Goal: Task Accomplishment & Management: Complete application form

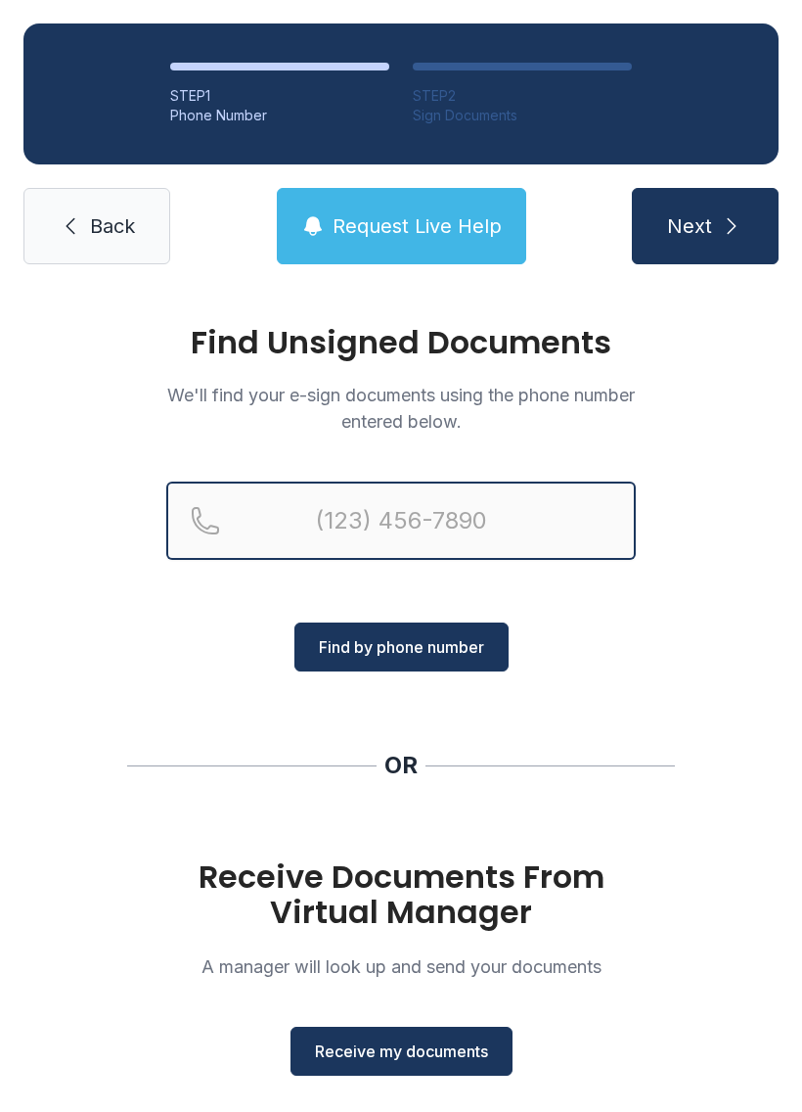
click at [318, 513] on input "Reservation phone number" at bounding box center [401, 520] width 470 height 78
type input "("
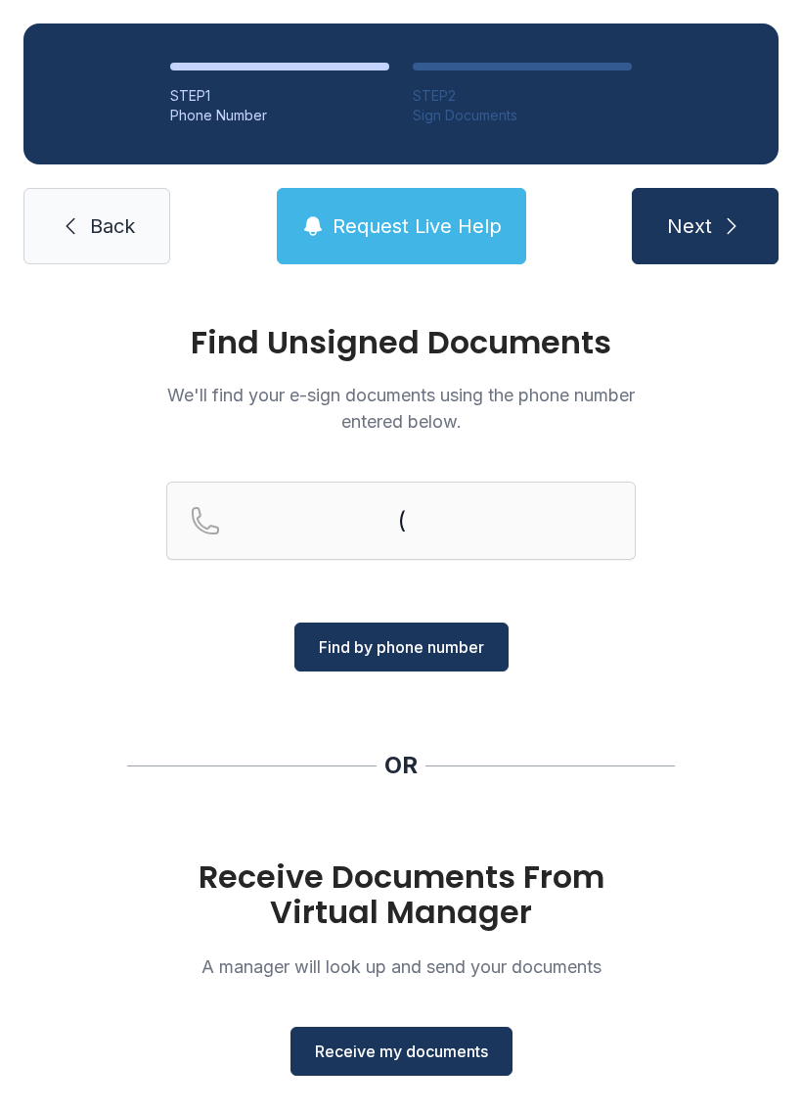
click at [419, 1046] on span "Receive my documents" at bounding box center [401, 1050] width 173 height 23
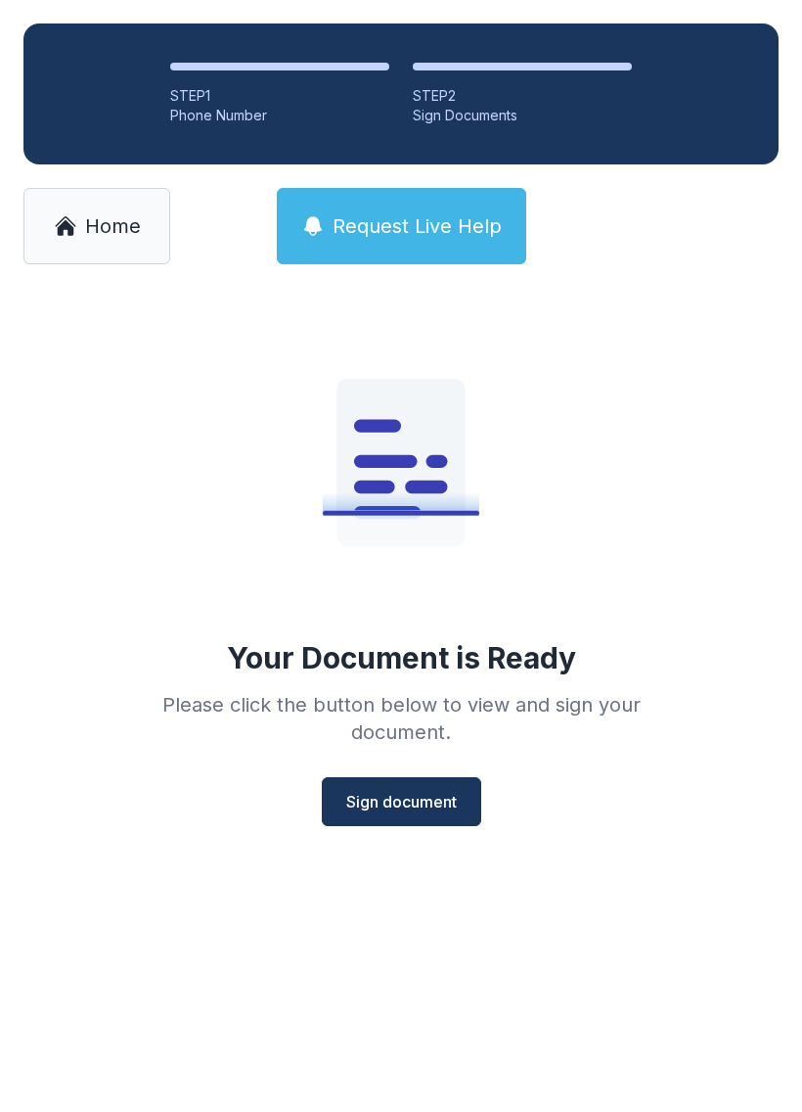
click at [405, 802] on span "Sign document" at bounding box center [401, 801] width 111 height 23
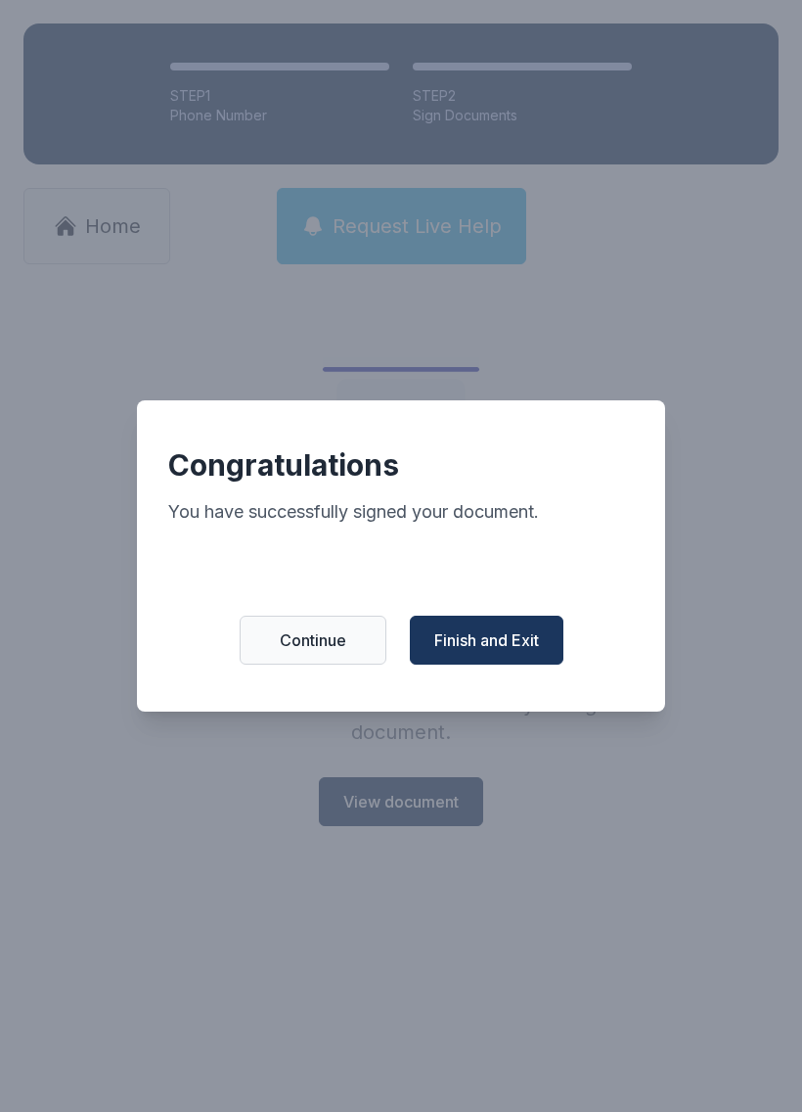
click at [495, 641] on span "Finish and Exit" at bounding box center [487, 639] width 105 height 23
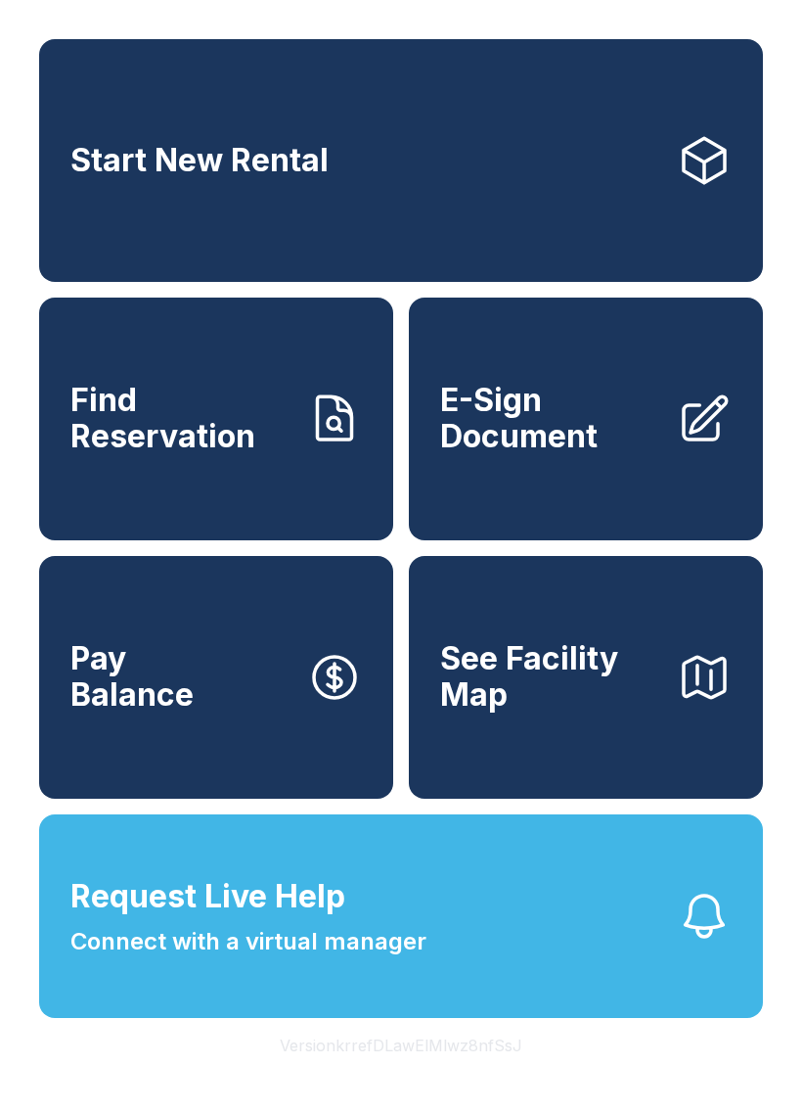
click at [602, 436] on span "E-Sign Document" at bounding box center [550, 418] width 221 height 71
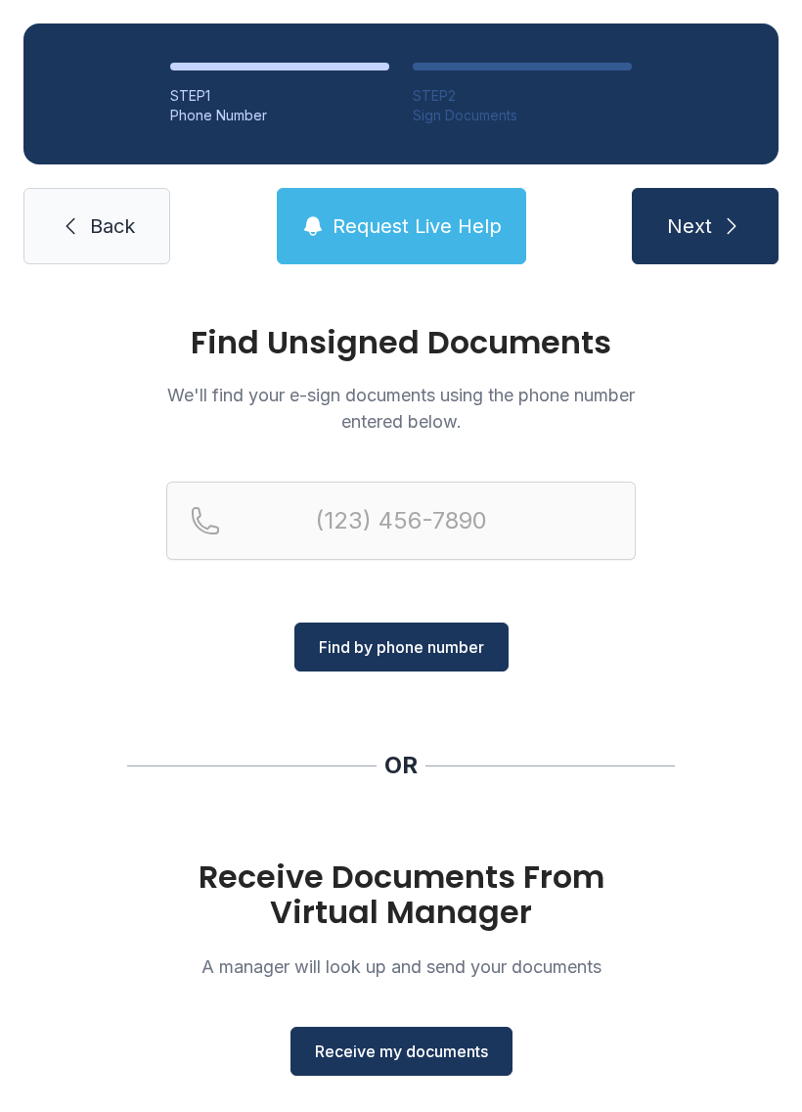
click at [436, 1053] on span "Receive my documents" at bounding box center [401, 1050] width 173 height 23
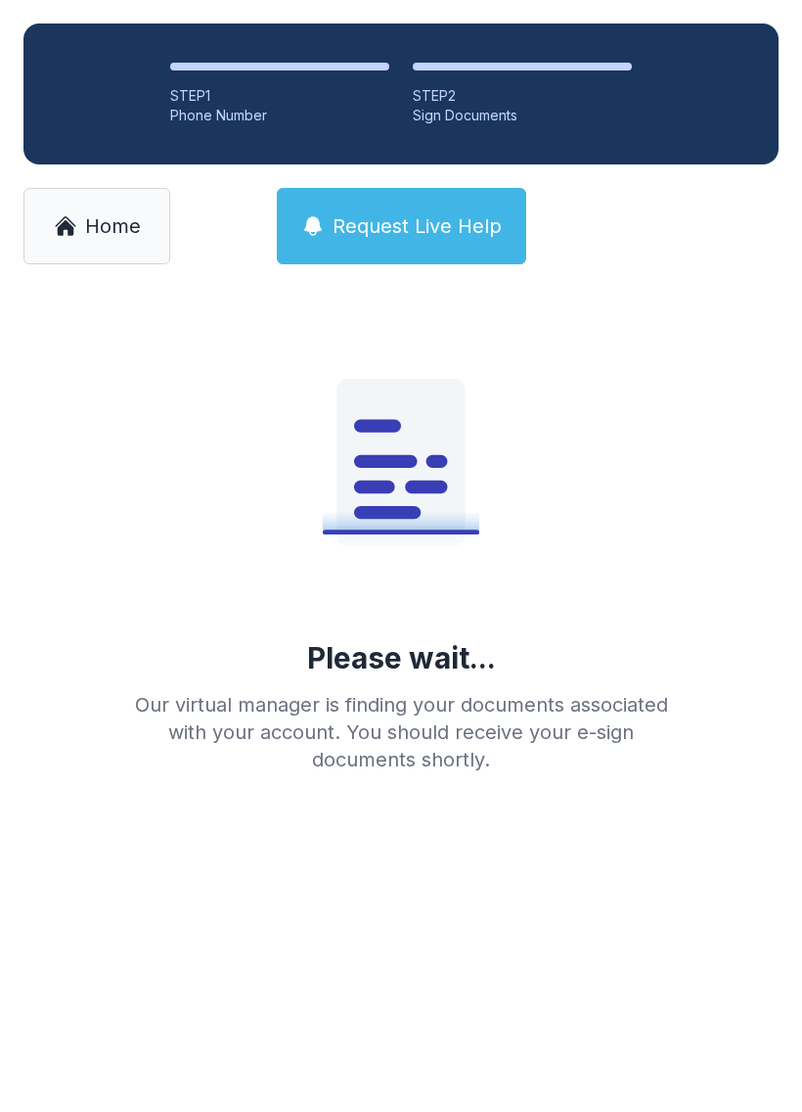
click at [88, 218] on span "Home" at bounding box center [113, 225] width 56 height 27
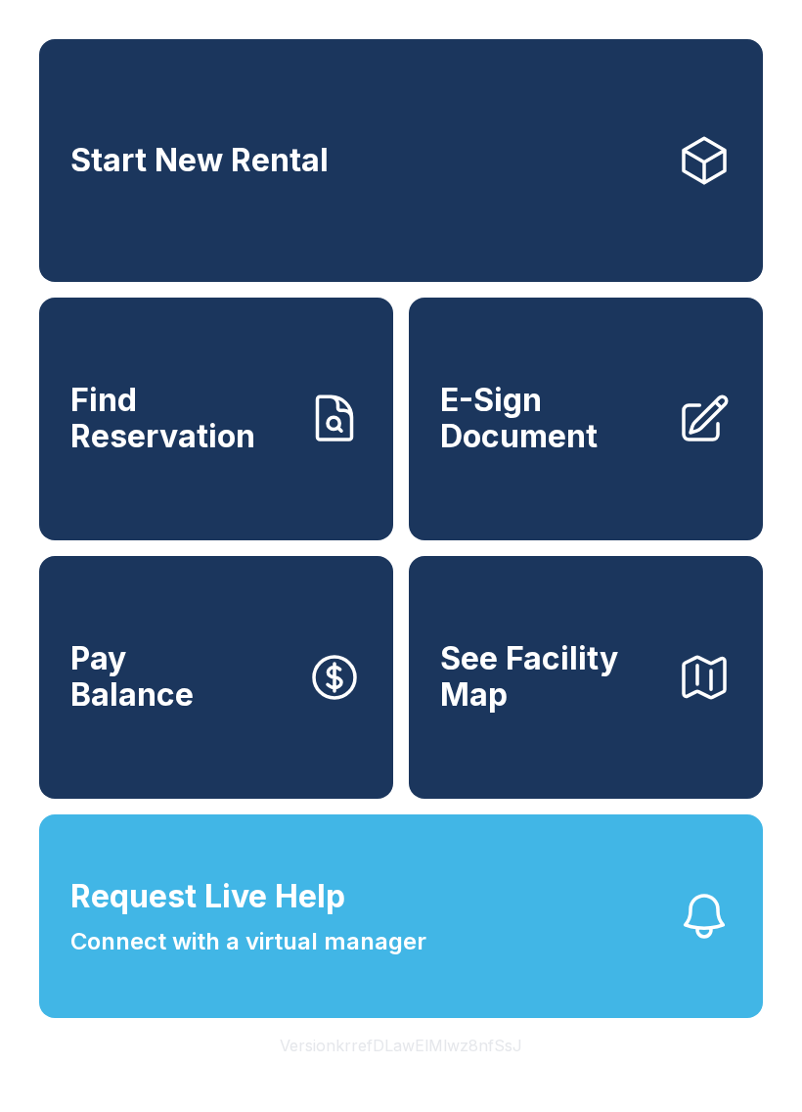
click at [601, 429] on span "E-Sign Document" at bounding box center [550, 418] width 221 height 71
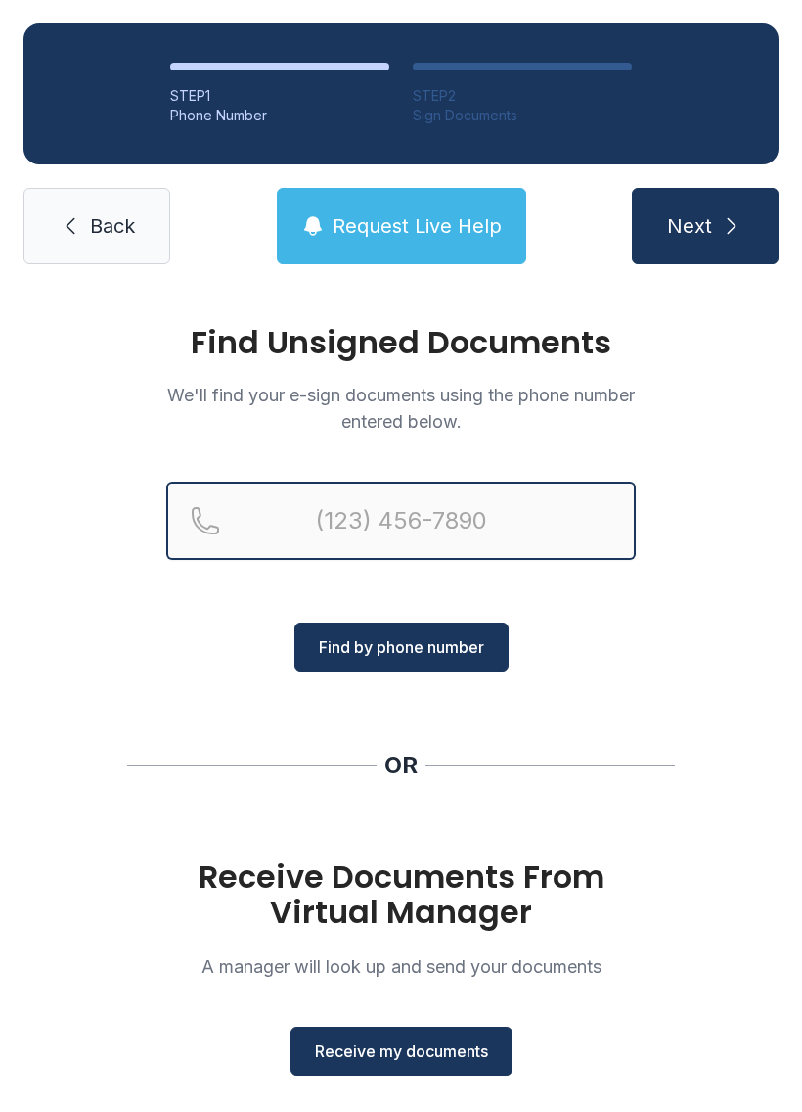
click at [373, 517] on input "Reservation phone number" at bounding box center [401, 520] width 470 height 78
type input "[PHONE_NUMBER]"
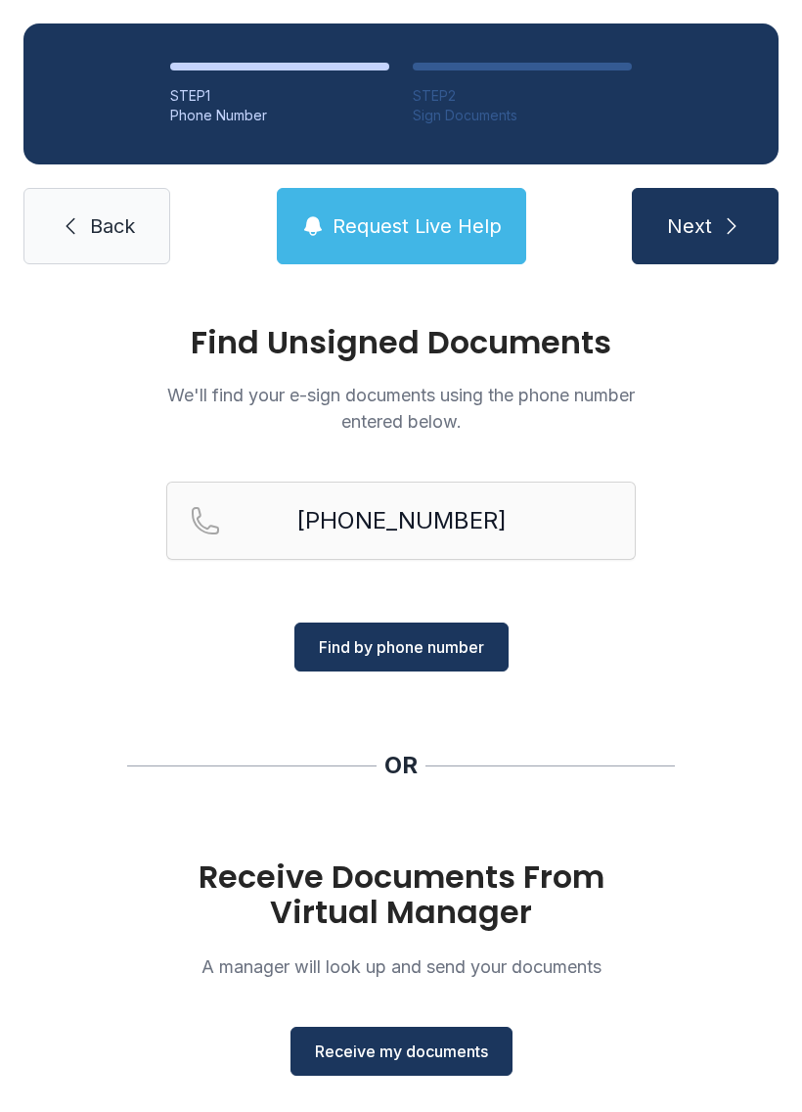
click at [421, 653] on span "Find by phone number" at bounding box center [401, 646] width 165 height 23
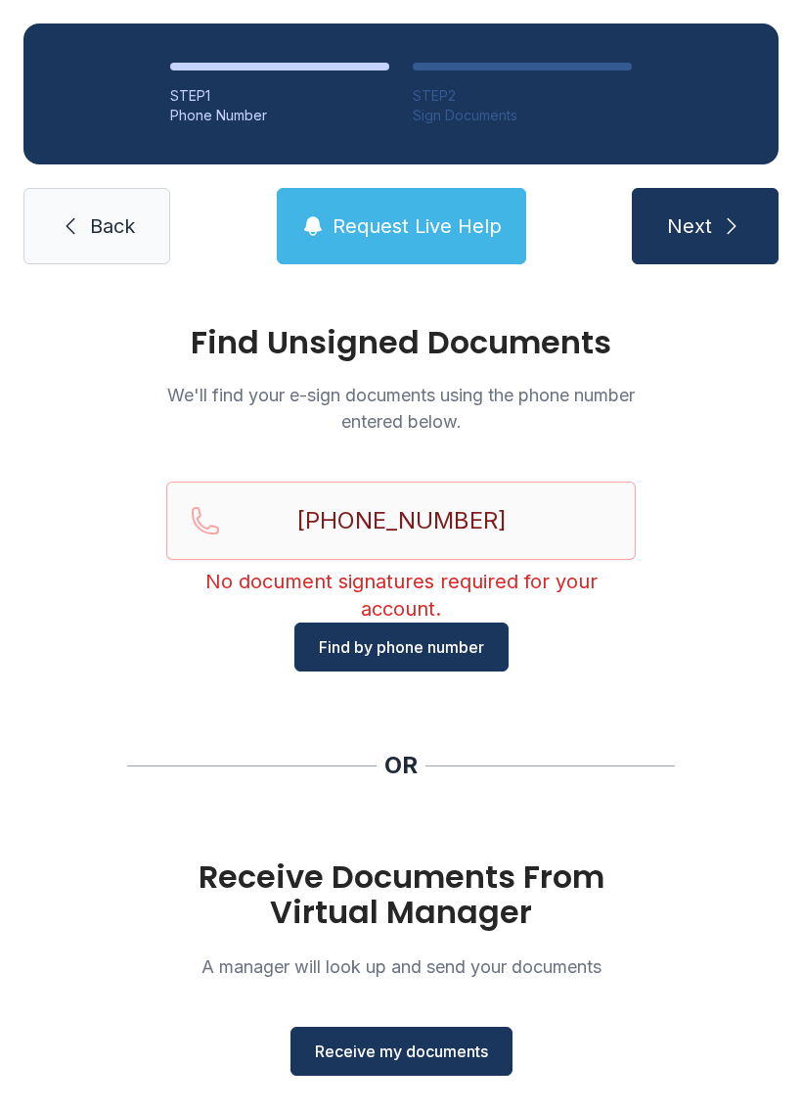
click at [410, 647] on span "Find by phone number" at bounding box center [401, 646] width 165 height 23
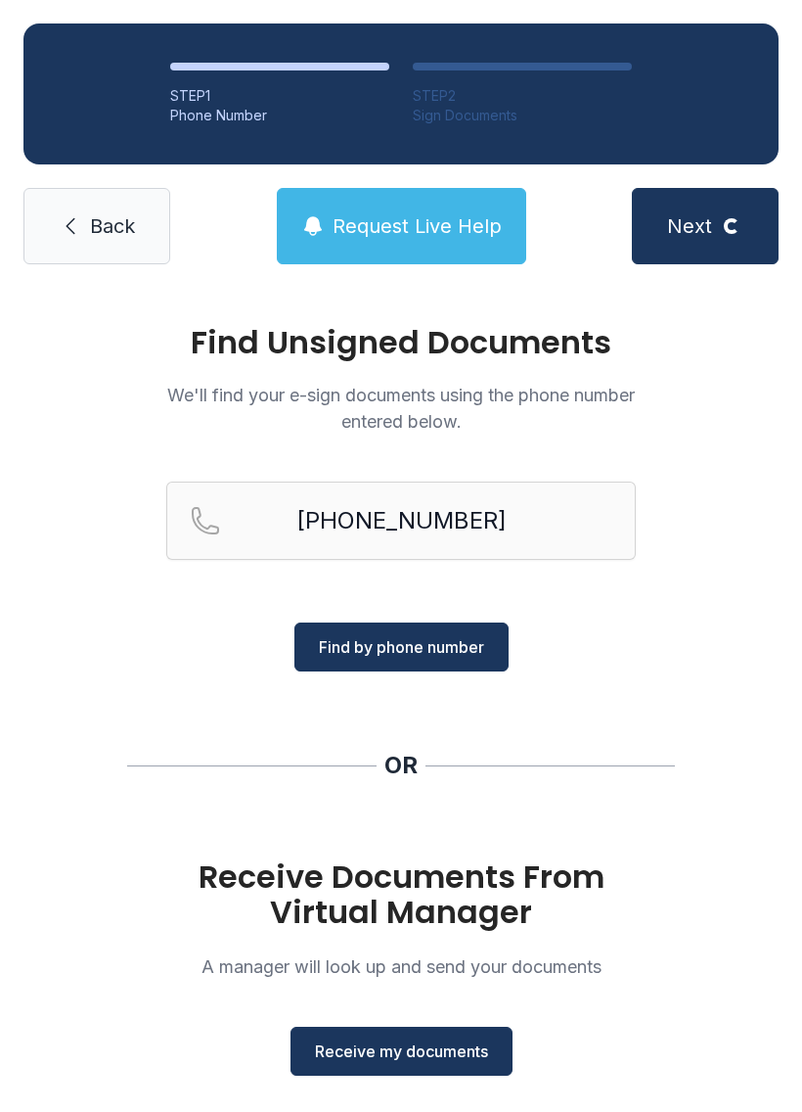
click at [395, 649] on span "Find by phone number" at bounding box center [401, 646] width 165 height 23
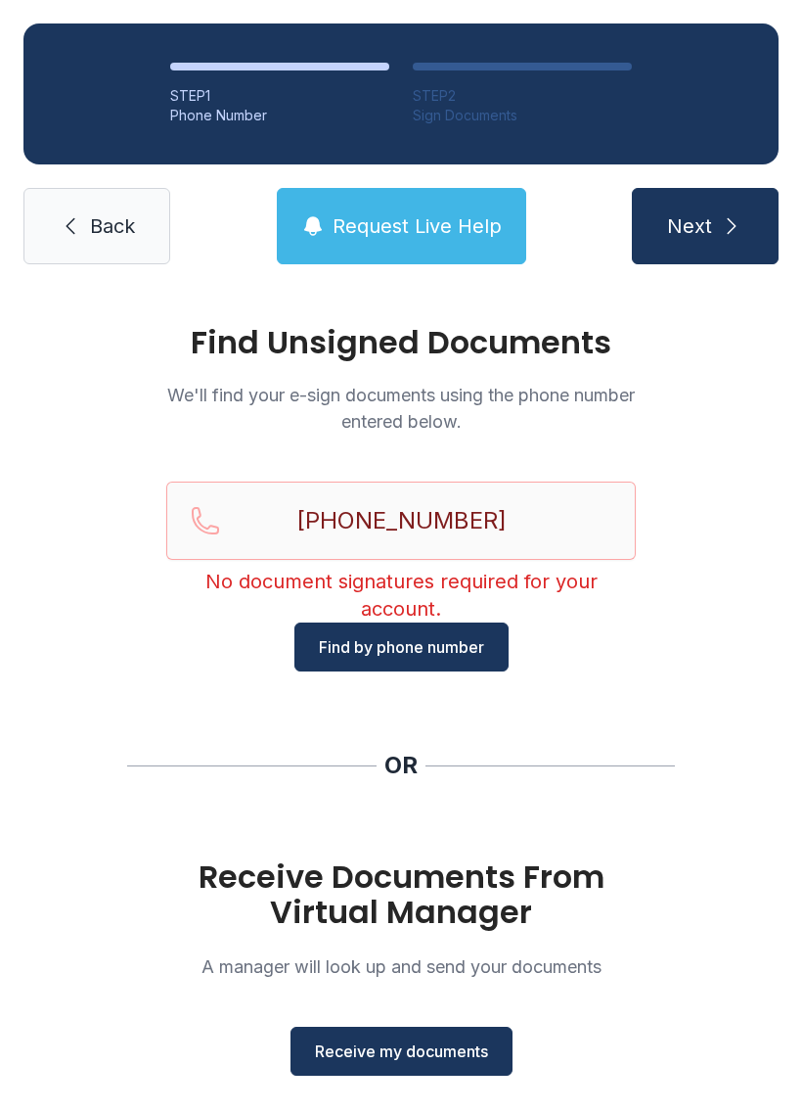
click at [418, 1038] on button "Receive my documents" at bounding box center [402, 1051] width 222 height 49
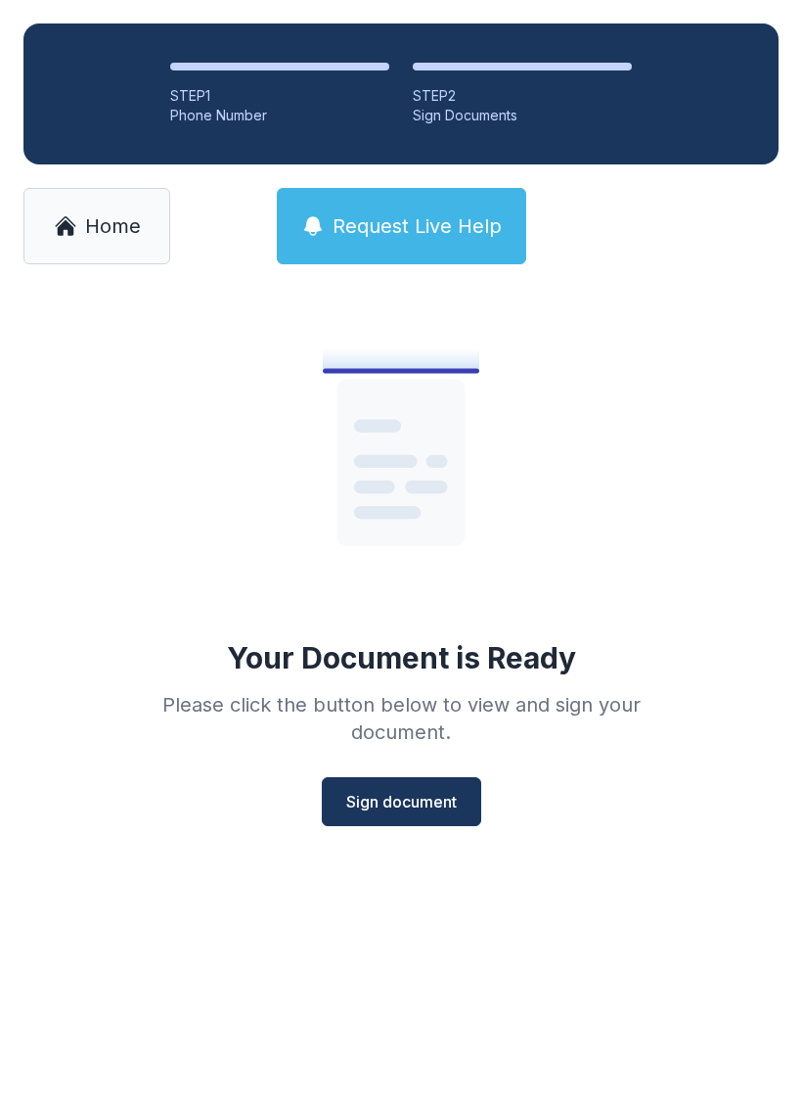
click at [421, 802] on span "Sign document" at bounding box center [401, 801] width 111 height 23
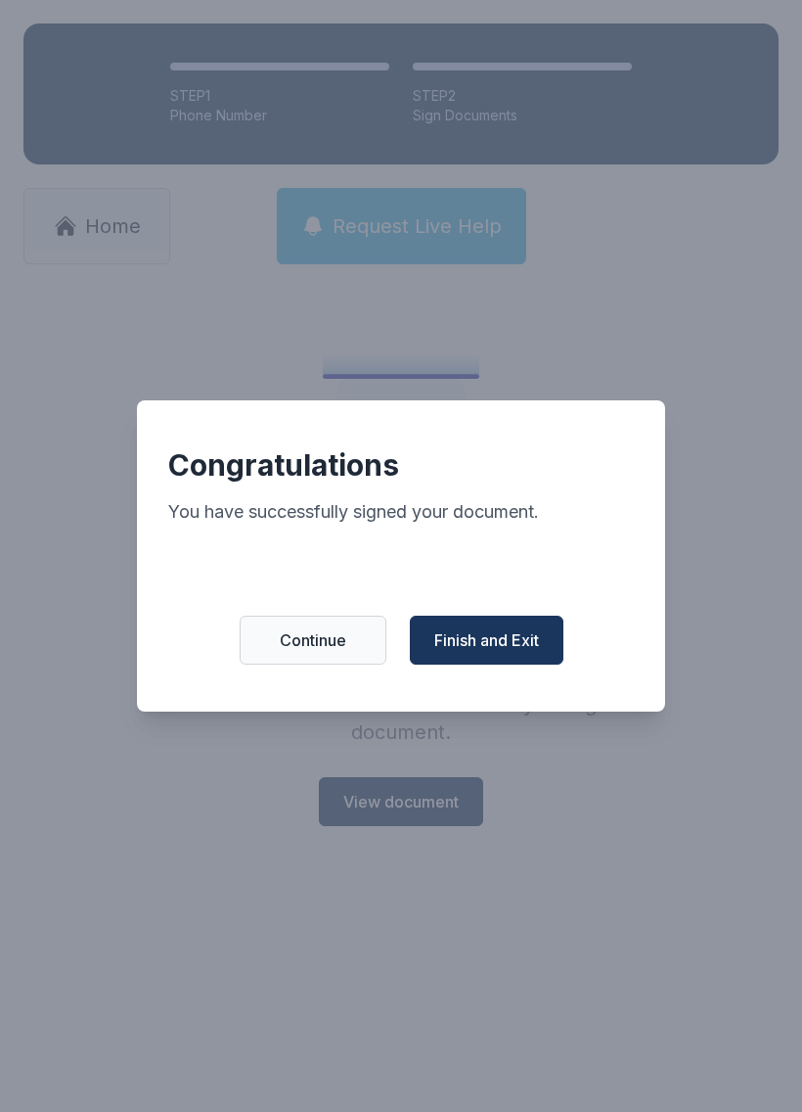
click at [494, 652] on span "Finish and Exit" at bounding box center [487, 639] width 105 height 23
